Goal: Navigation & Orientation: Find specific page/section

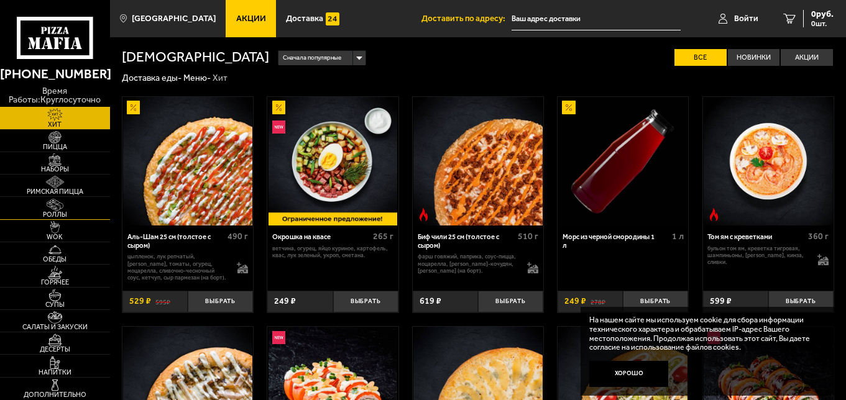
click at [57, 210] on img at bounding box center [55, 205] width 34 height 12
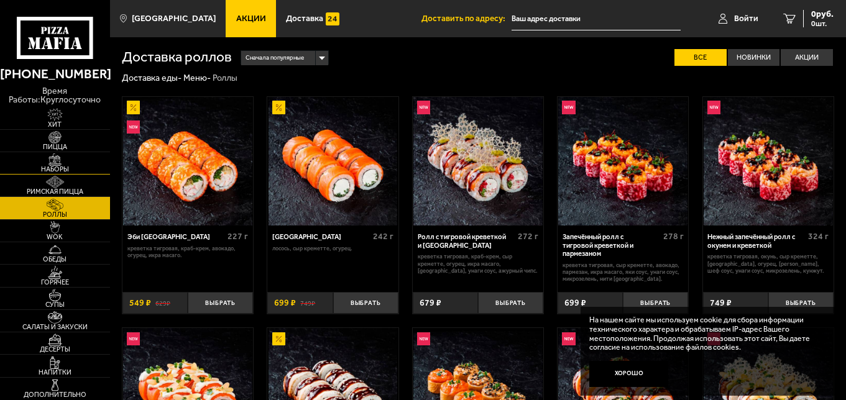
click at [67, 157] on img at bounding box center [55, 160] width 34 height 12
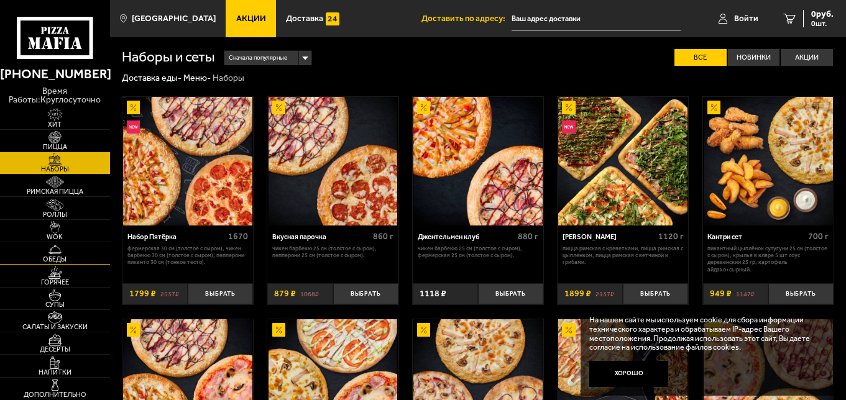
click at [45, 257] on span "Обеды" at bounding box center [55, 259] width 110 height 7
